Goal: Check status: Check status

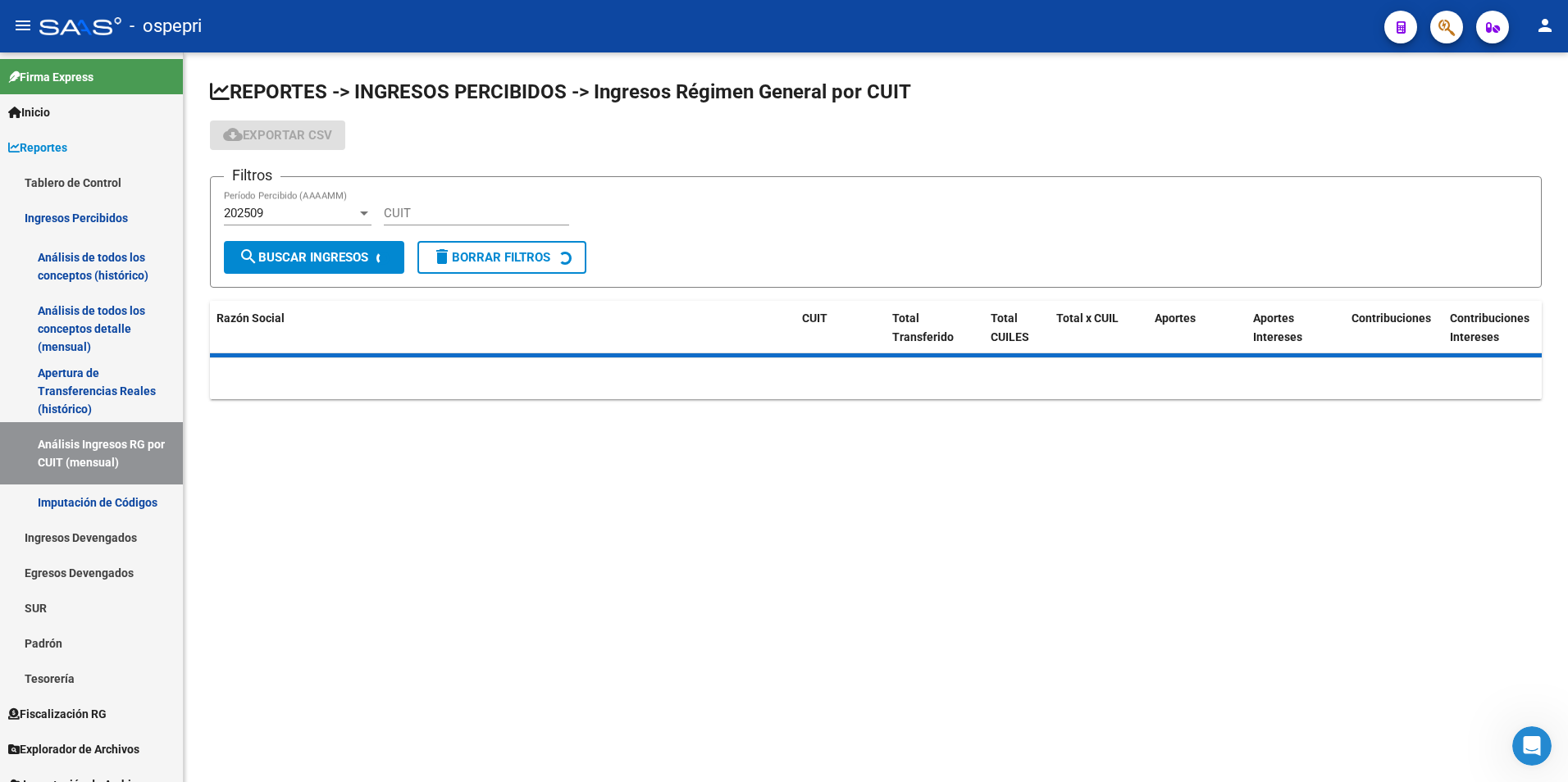
click at [440, 223] on div "CUIT" at bounding box center [476, 208] width 186 height 35
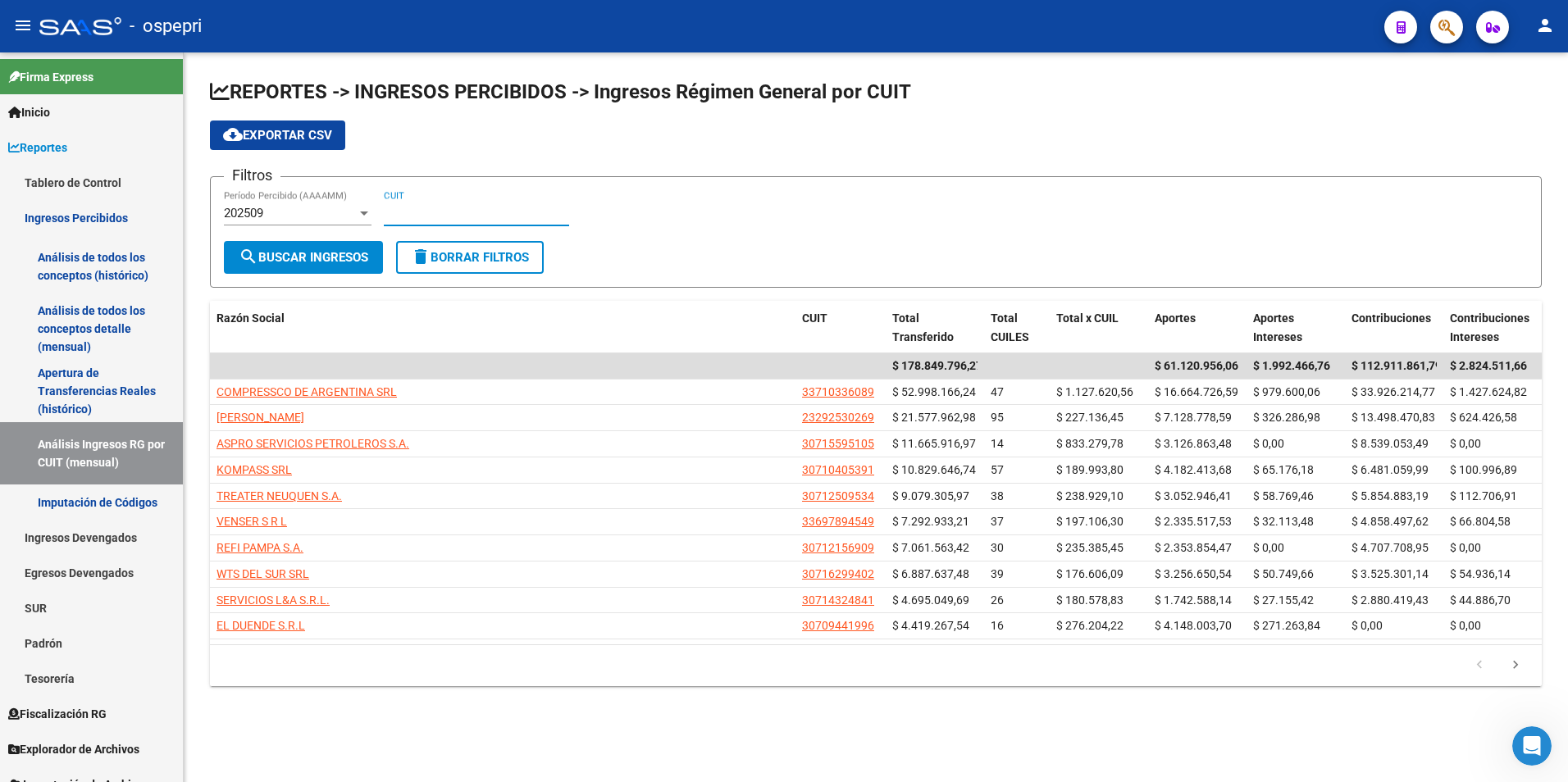
click at [440, 217] on input "CUIT" at bounding box center [476, 213] width 186 height 15
paste input "30-71806994-3"
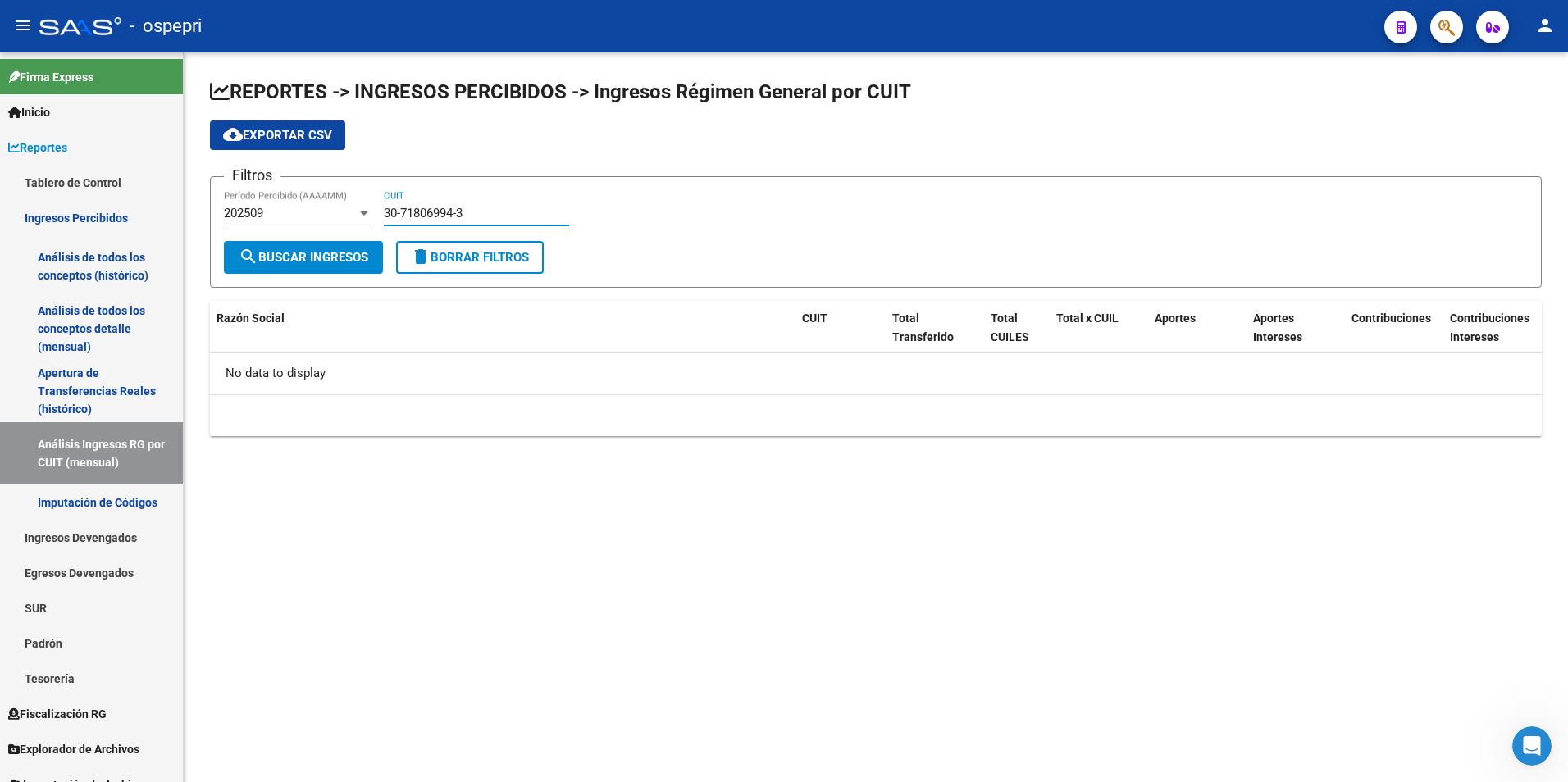
type input "30-71806994-3"
click at [358, 201] on div "202509 Período Percibido (AAAAMM)" at bounding box center [298, 208] width 148 height 35
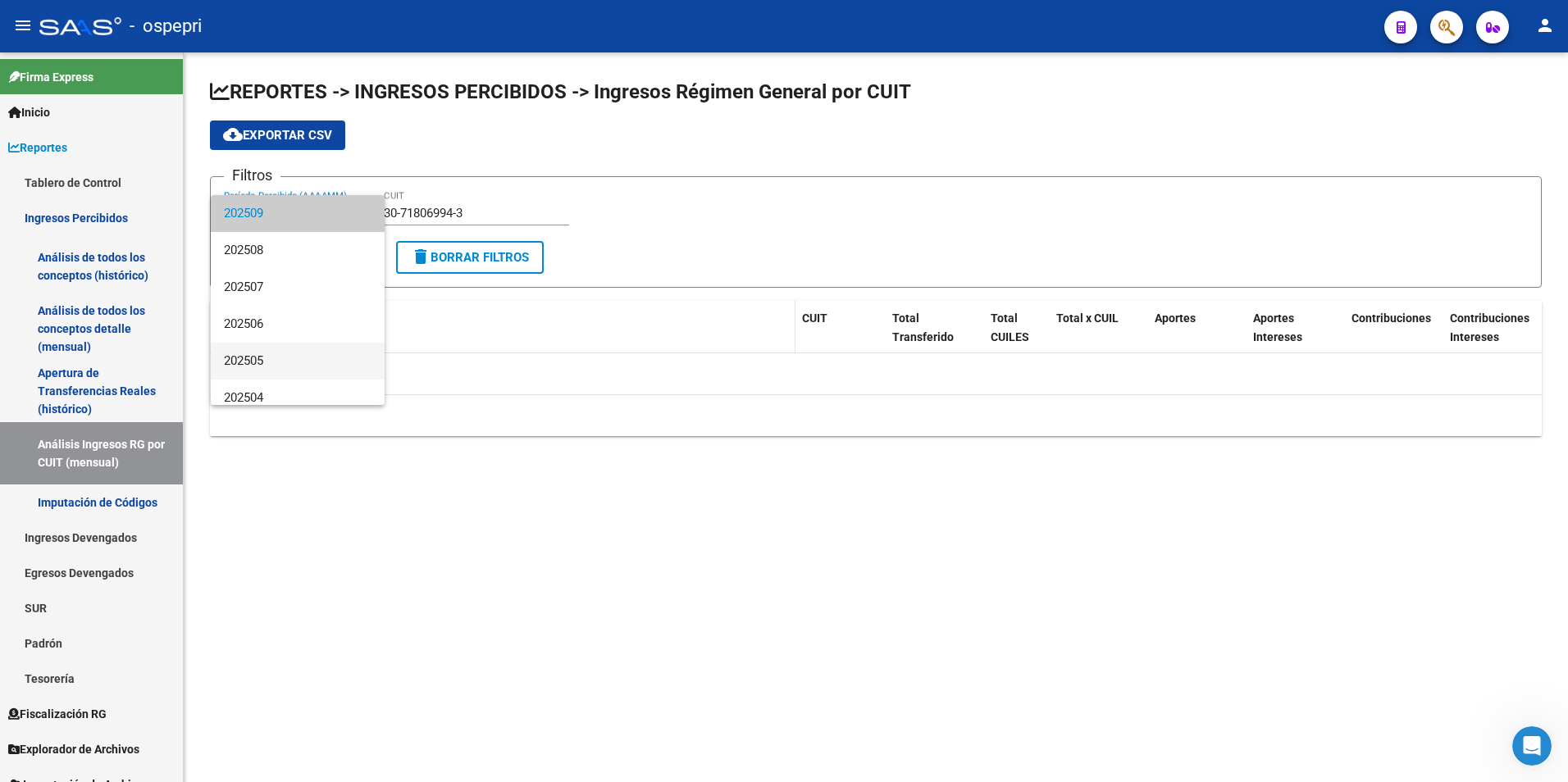
click at [292, 344] on span "202505" at bounding box center [298, 361] width 148 height 37
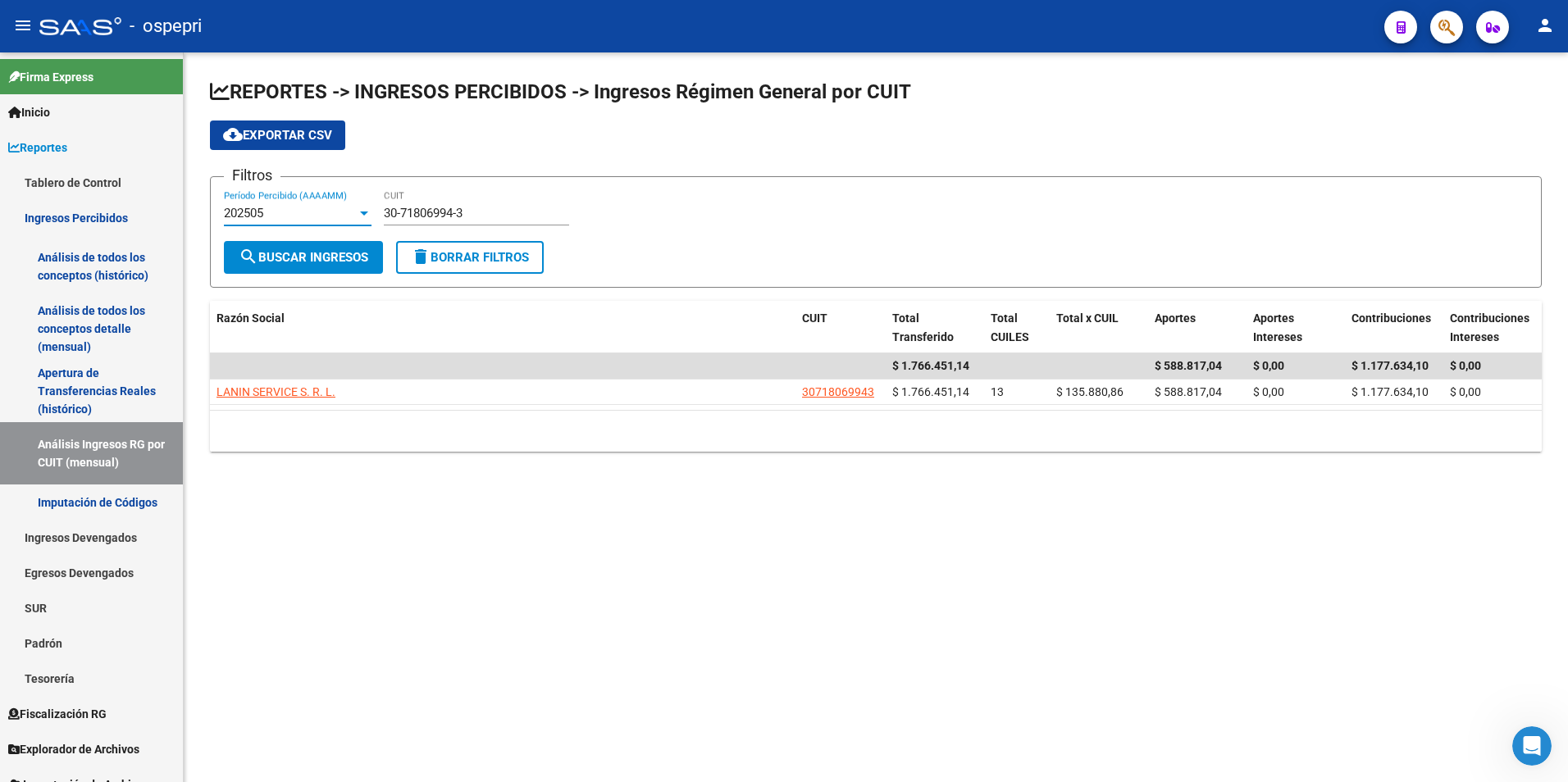
click at [283, 215] on div "202505" at bounding box center [290, 213] width 133 height 15
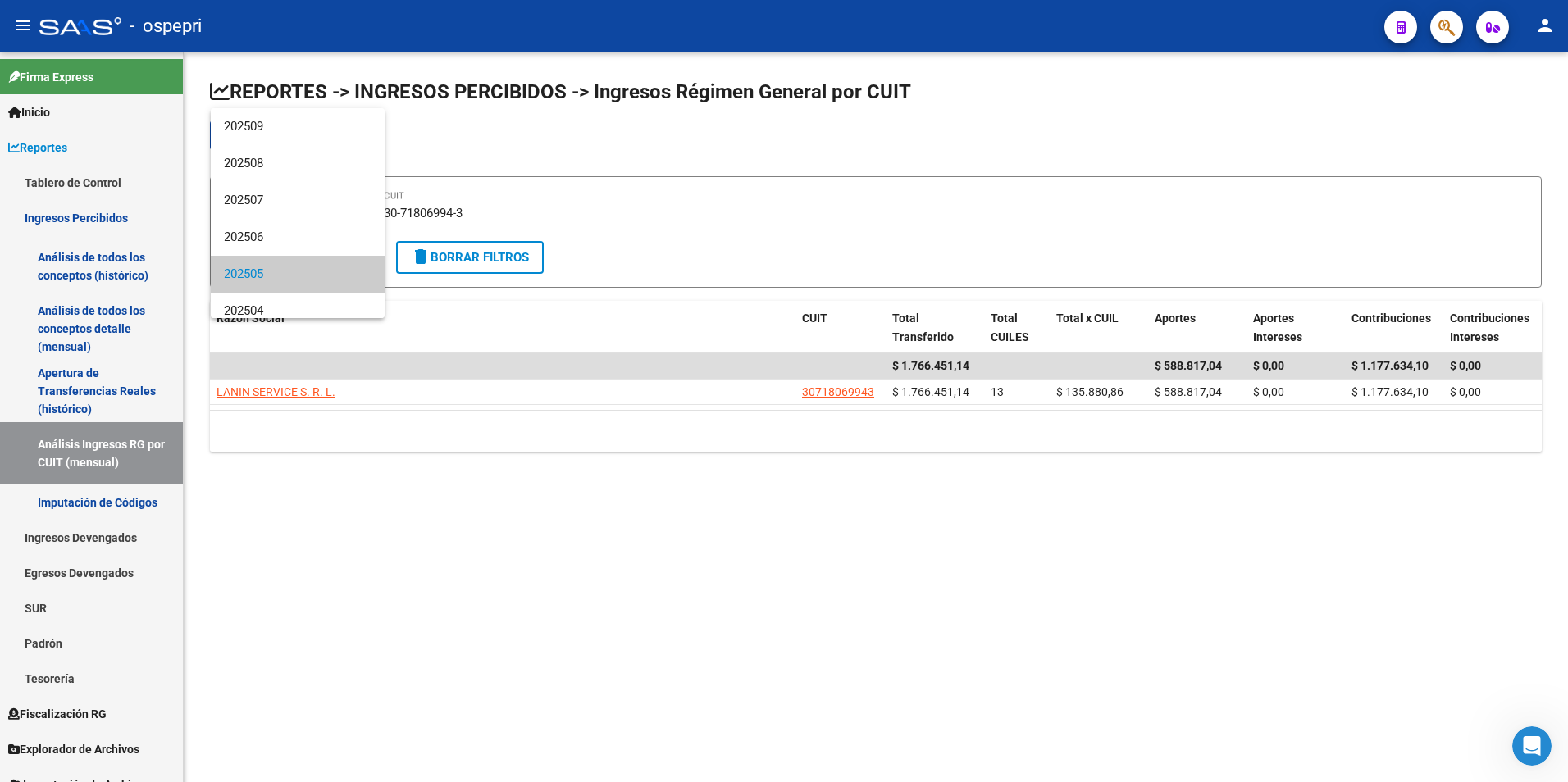
scroll to position [62, 0]
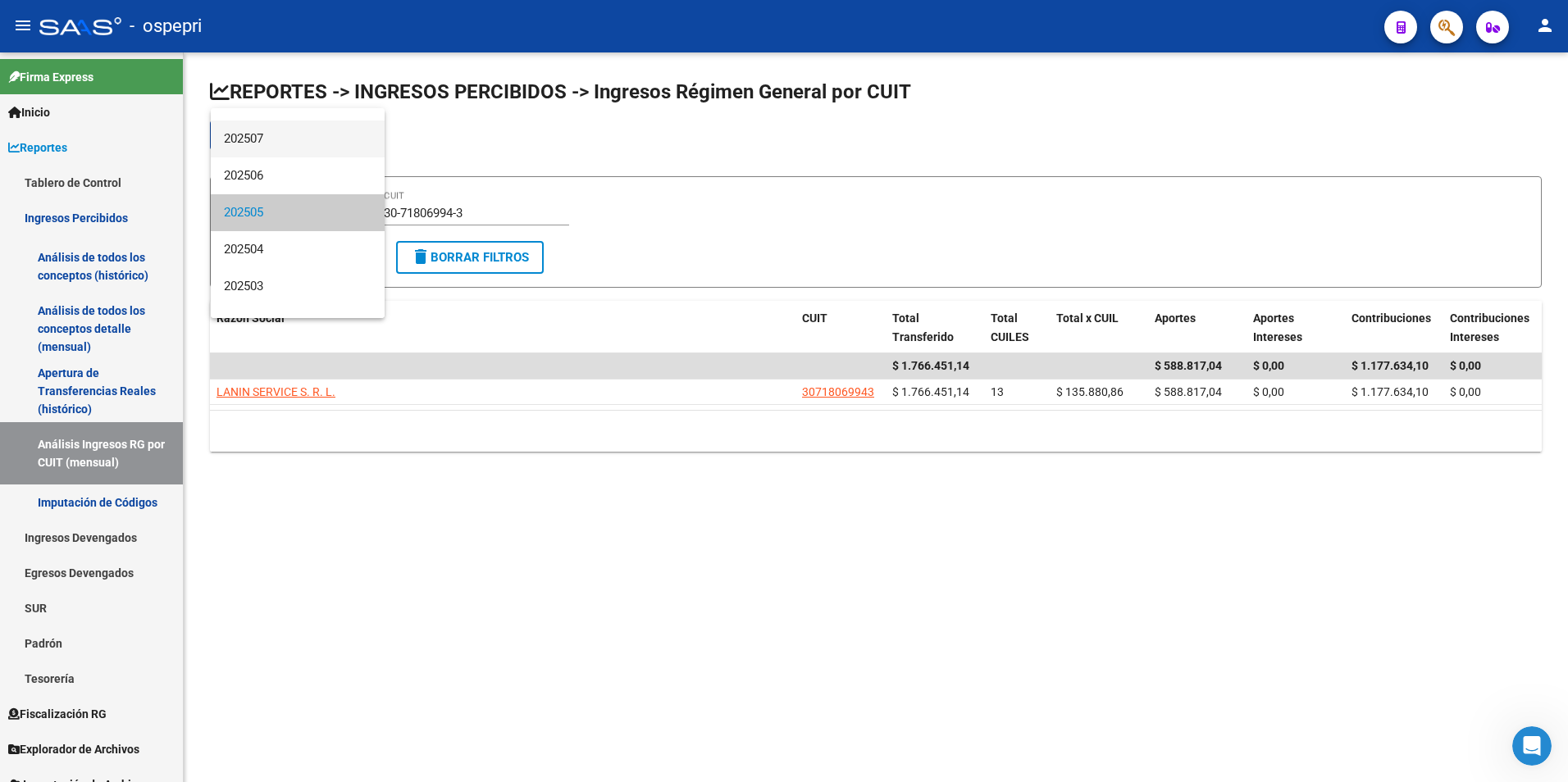
click at [267, 156] on span "202507" at bounding box center [298, 139] width 148 height 37
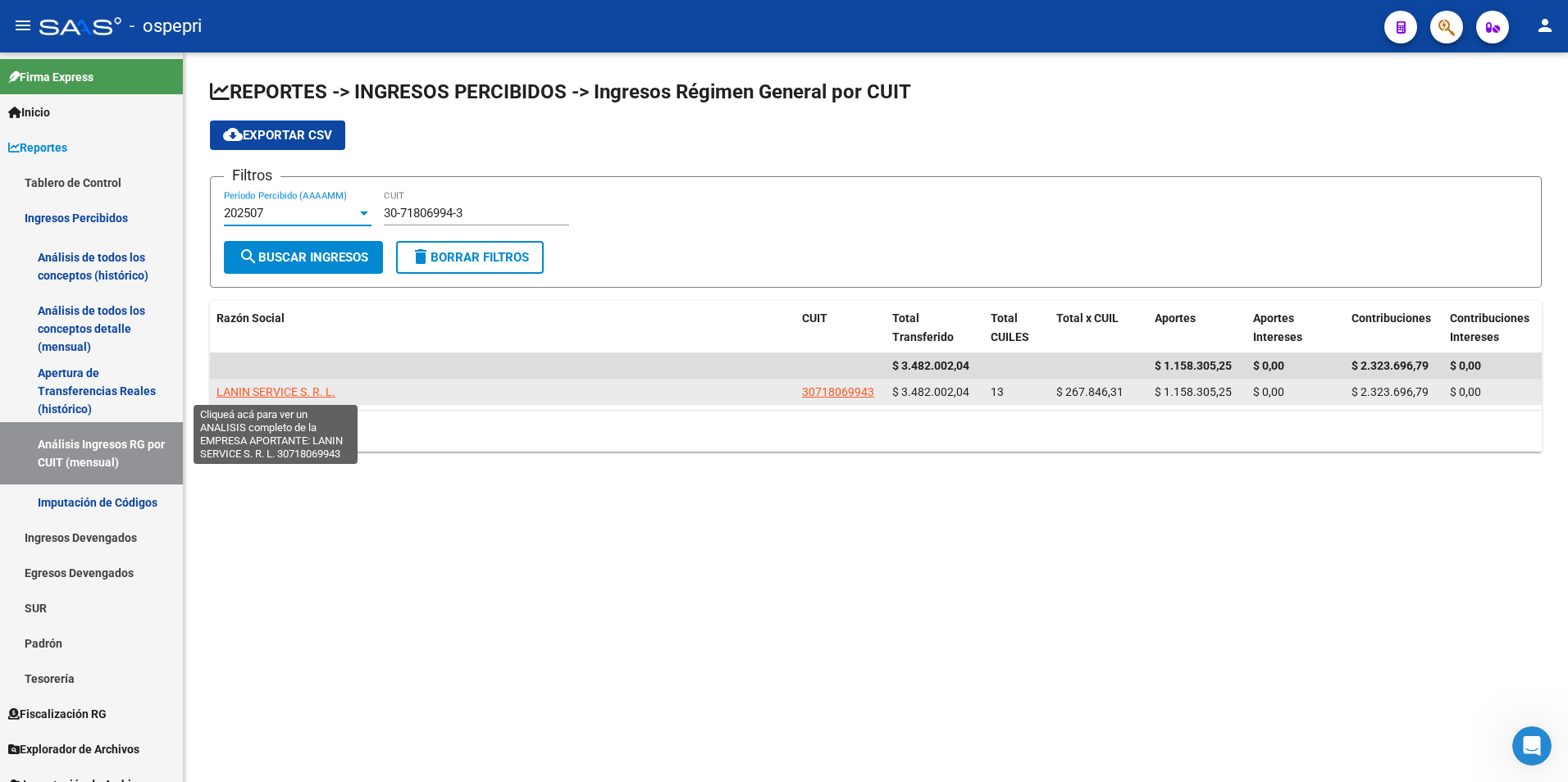
click at [262, 394] on span "LANIN SERVICE S. R. L." at bounding box center [276, 392] width 119 height 13
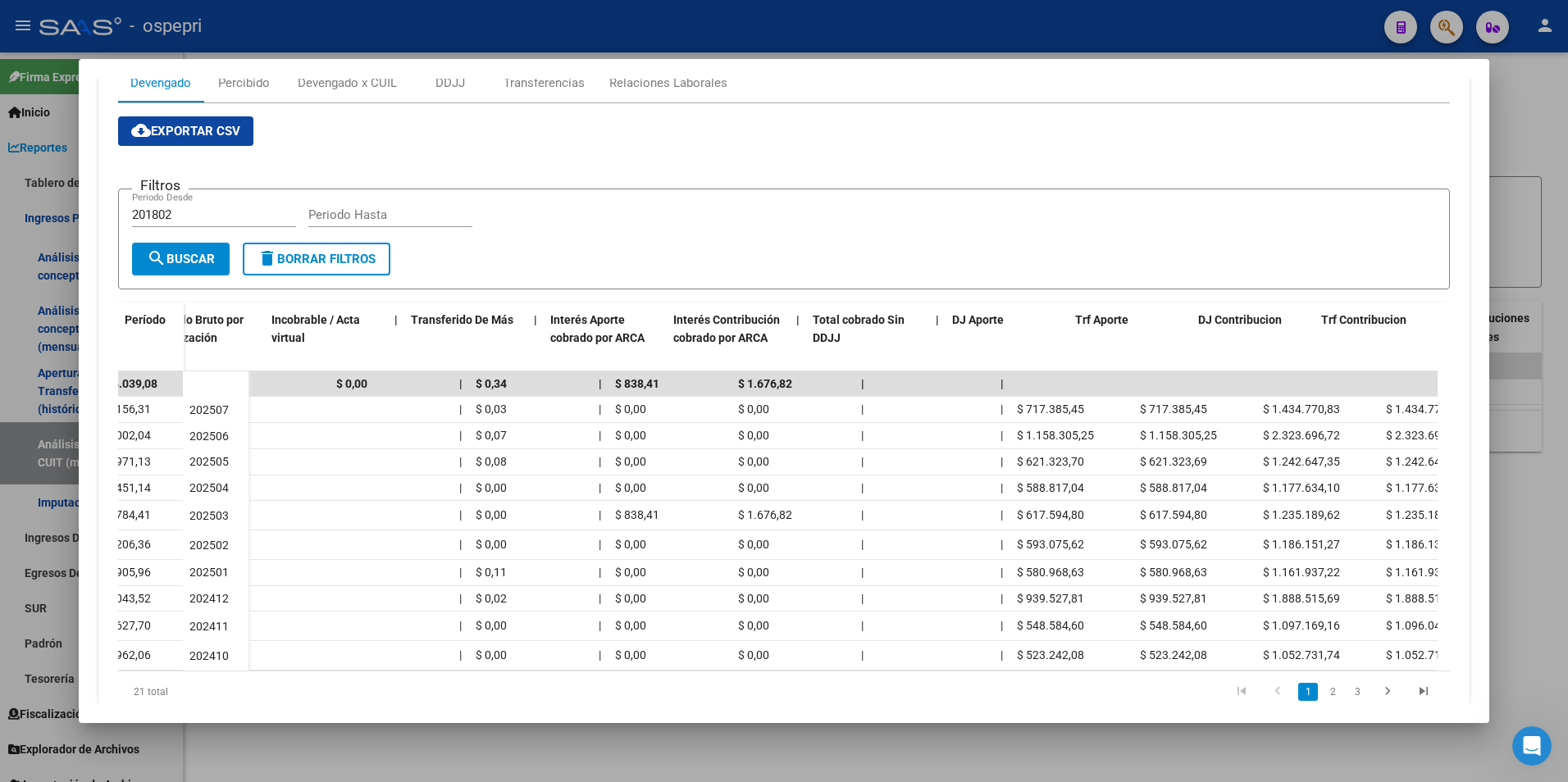
scroll to position [0, 706]
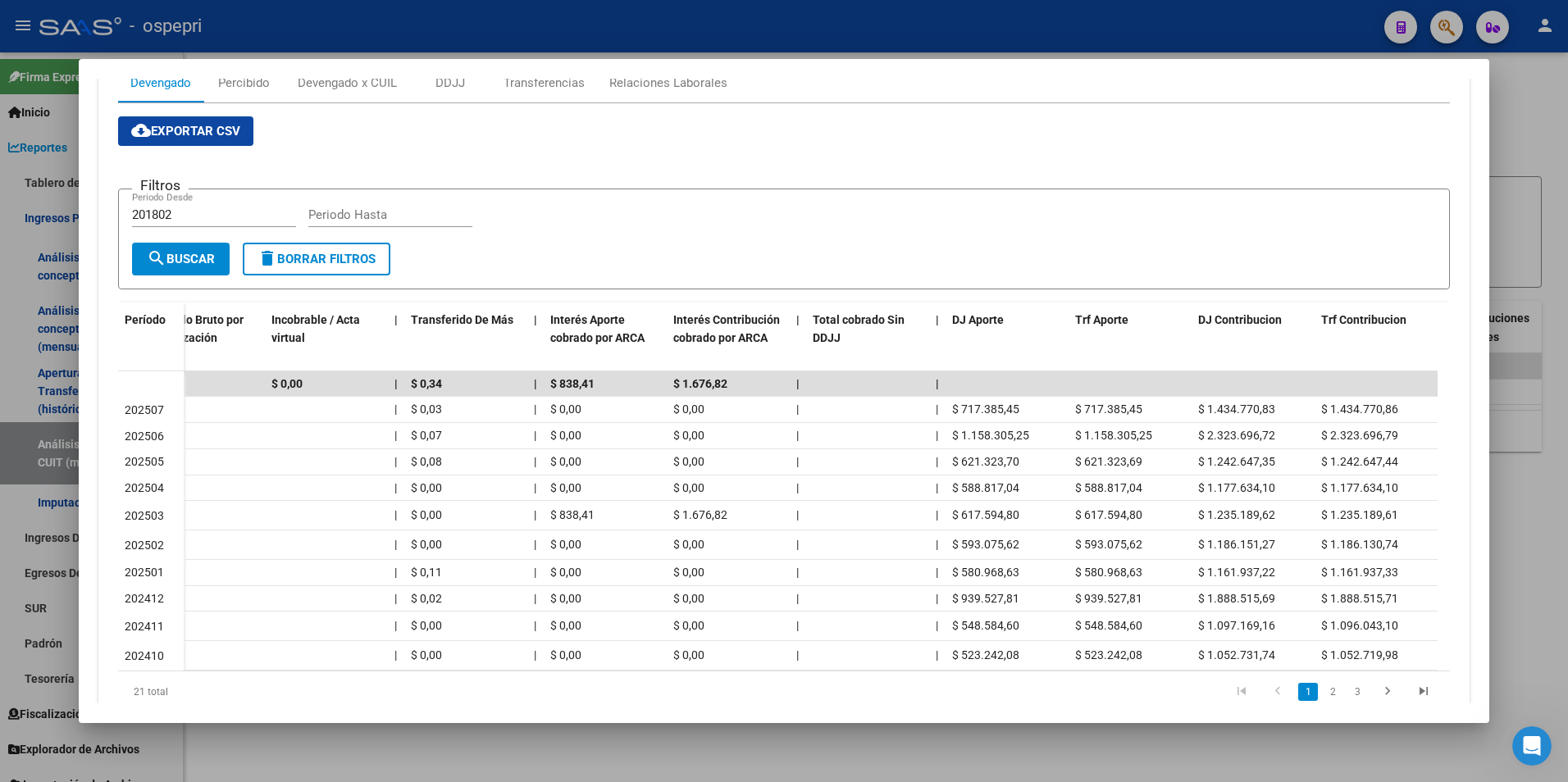
click at [1531, 449] on div at bounding box center [784, 391] width 1568 height 782
